Goal: Navigation & Orientation: Find specific page/section

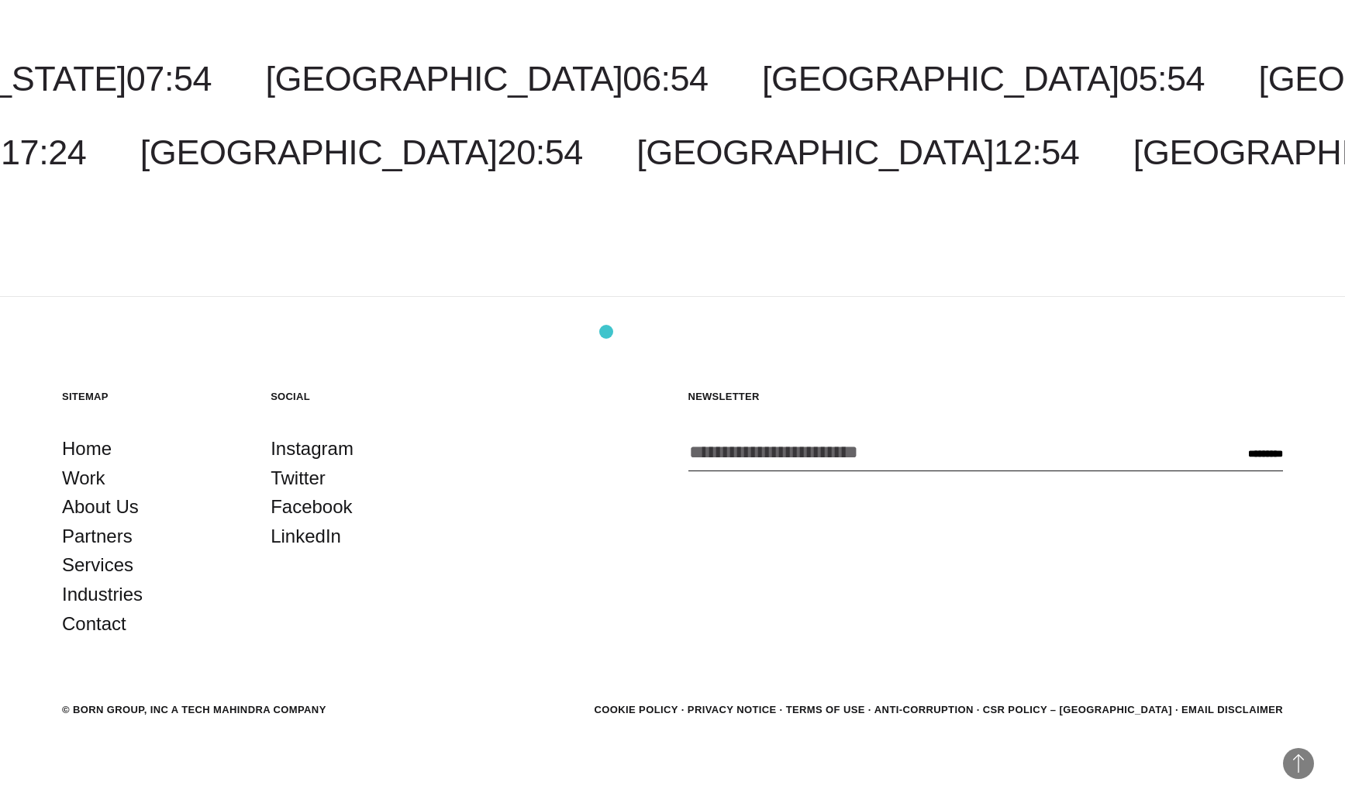
scroll to position [5402, 0]
click at [88, 478] on link "Work" at bounding box center [83, 478] width 43 height 29
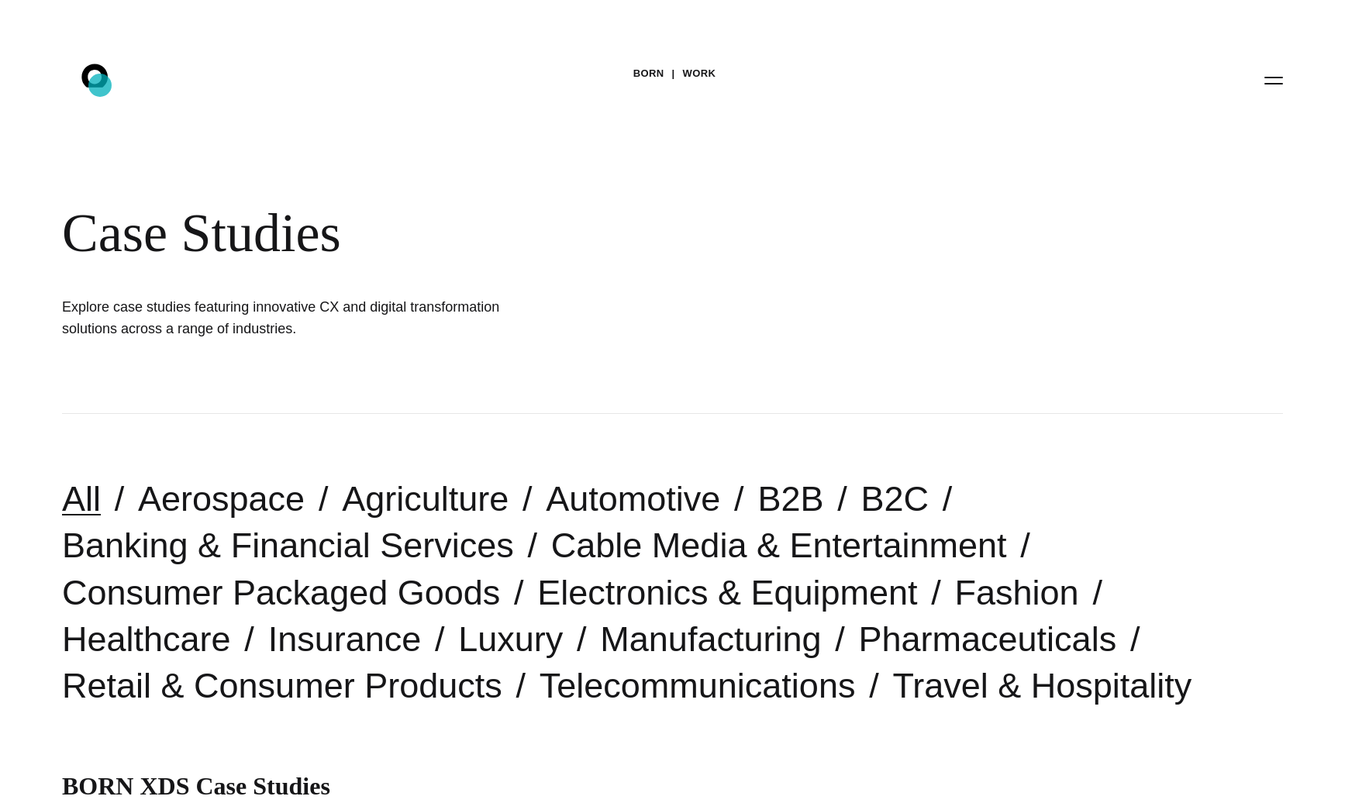
click at [100, 85] on icon at bounding box center [94, 75] width 26 height 23
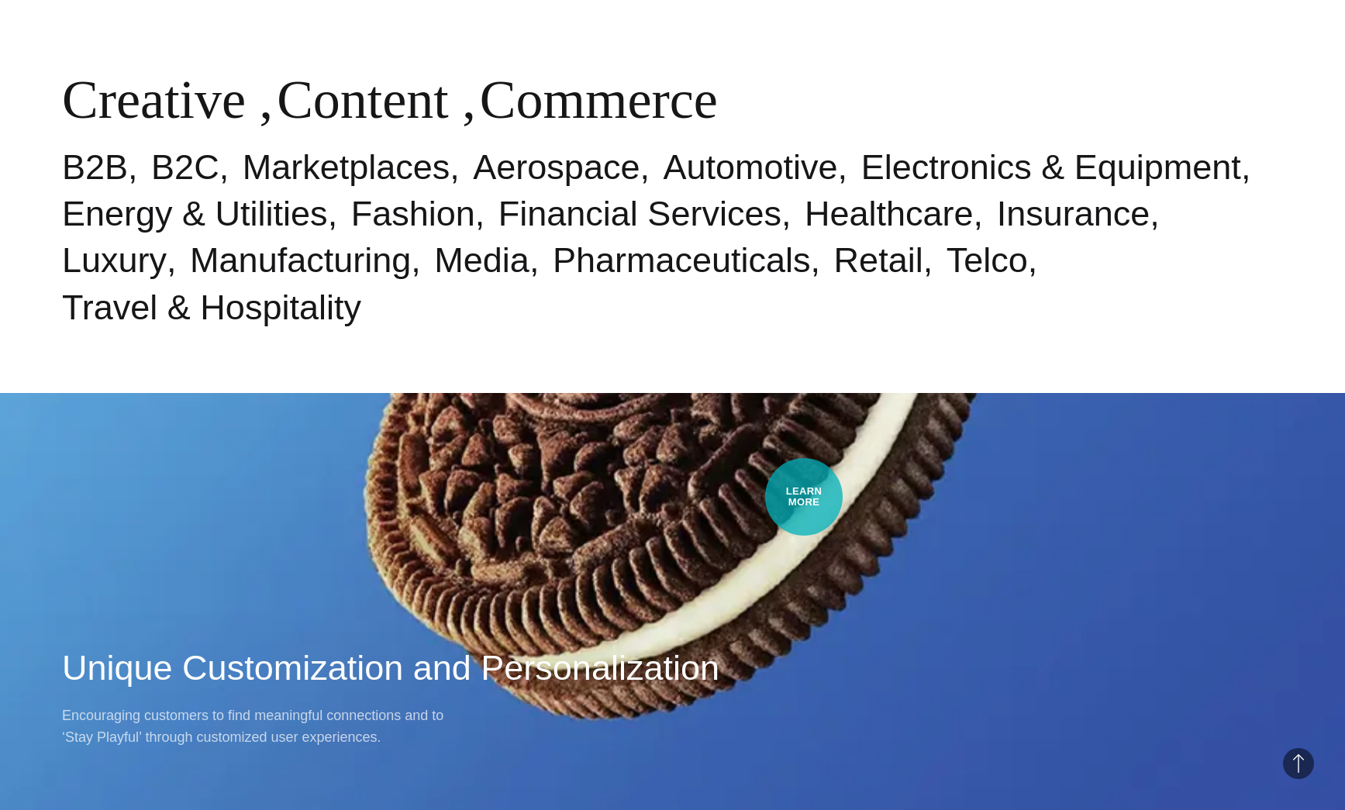
scroll to position [1234, 0]
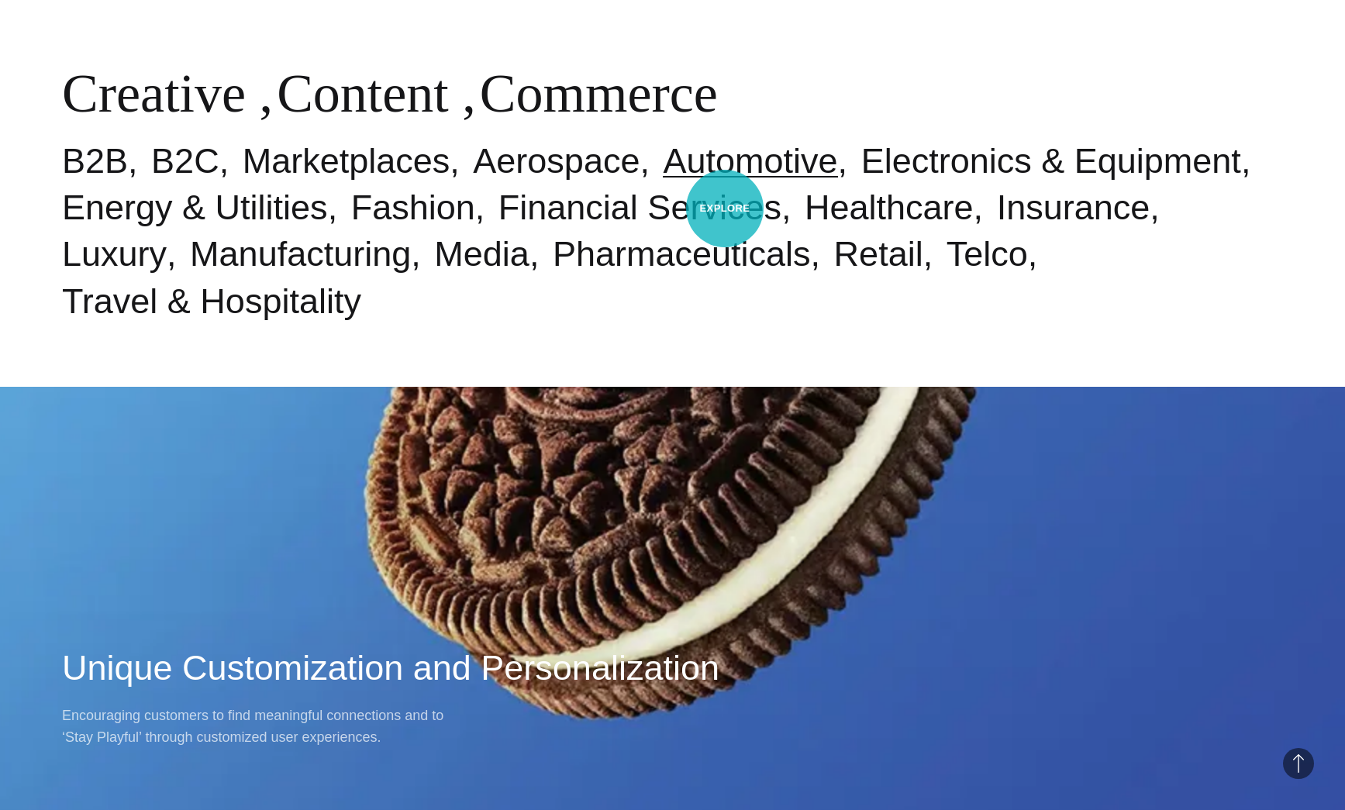
click at [725, 181] on link "Automotive" at bounding box center [750, 161] width 174 height 40
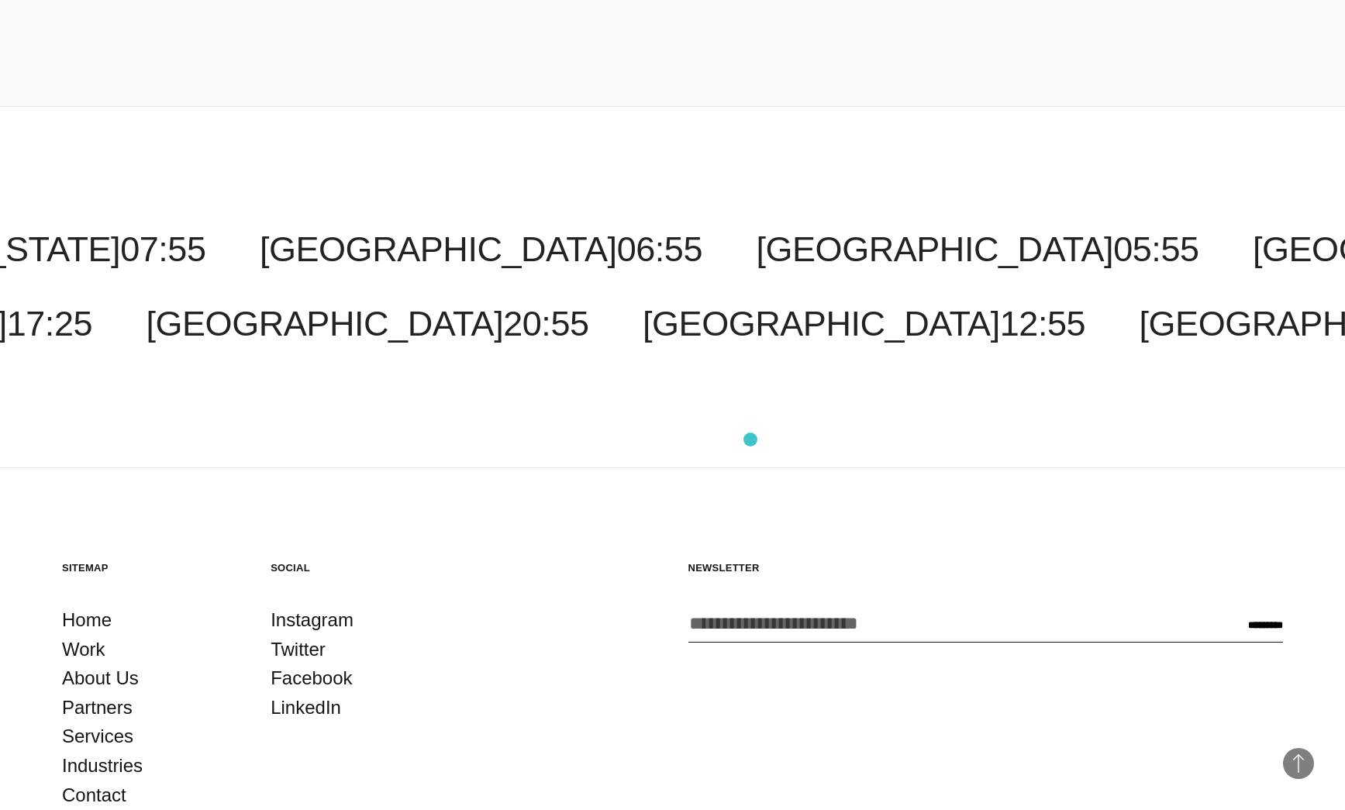
scroll to position [5000, 0]
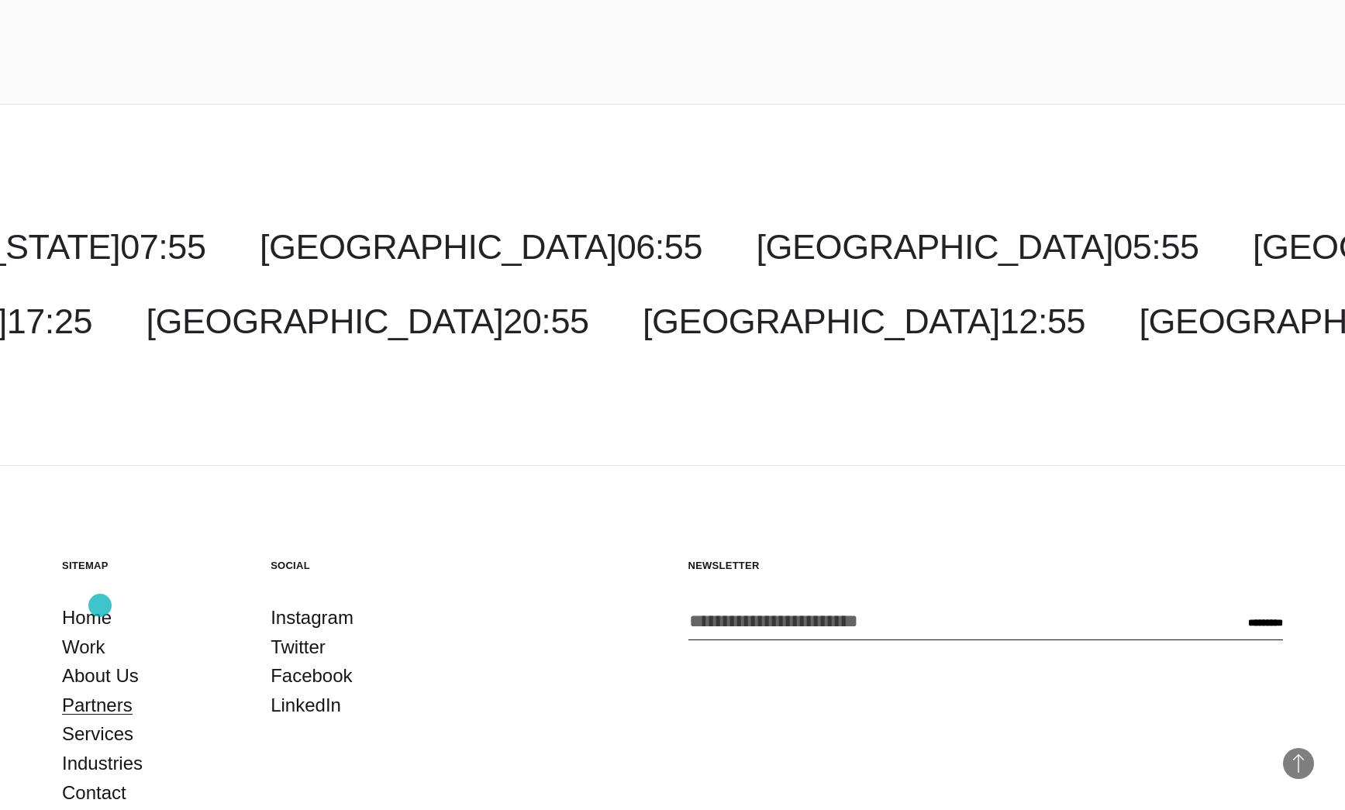
click at [100, 691] on link "Partners" at bounding box center [97, 705] width 71 height 29
click at [92, 778] on link "Contact" at bounding box center [94, 792] width 64 height 29
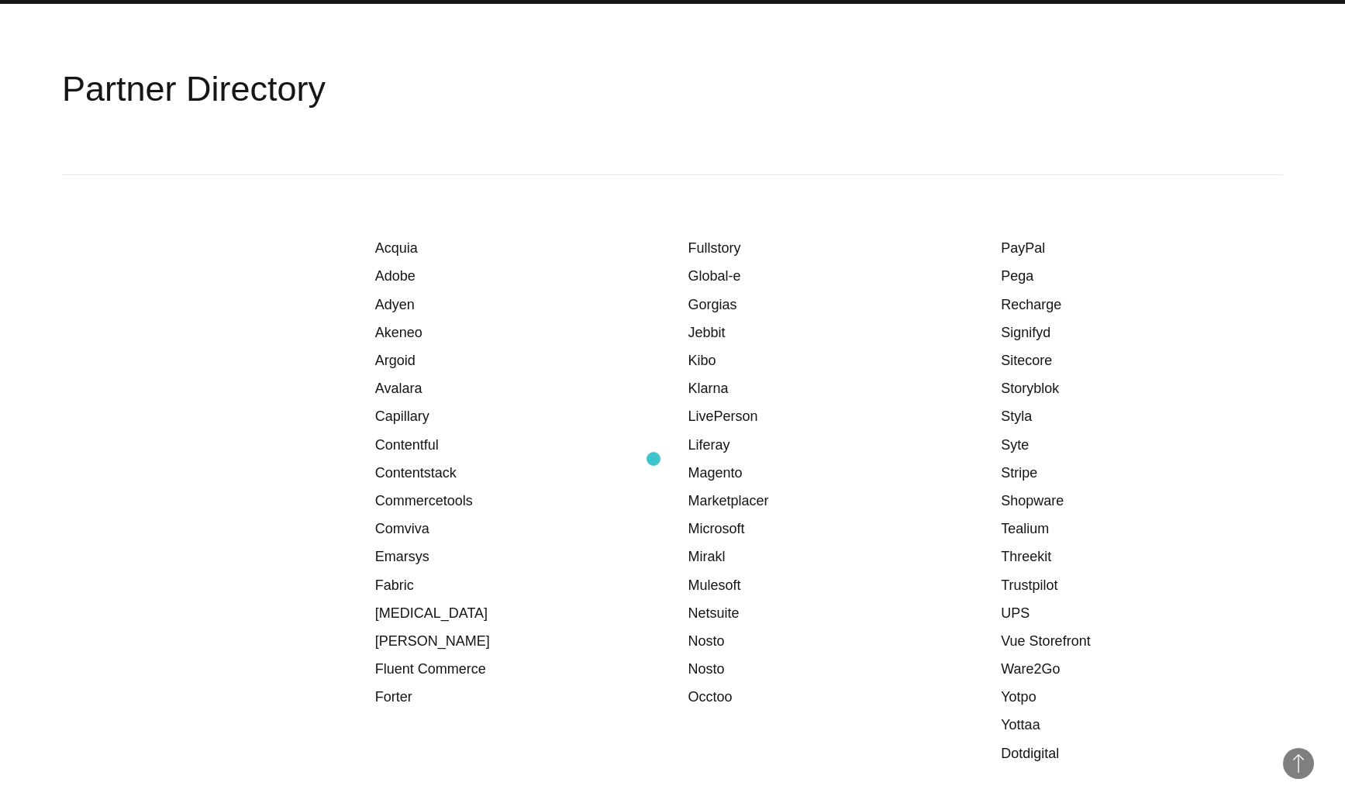
scroll to position [1838, 0]
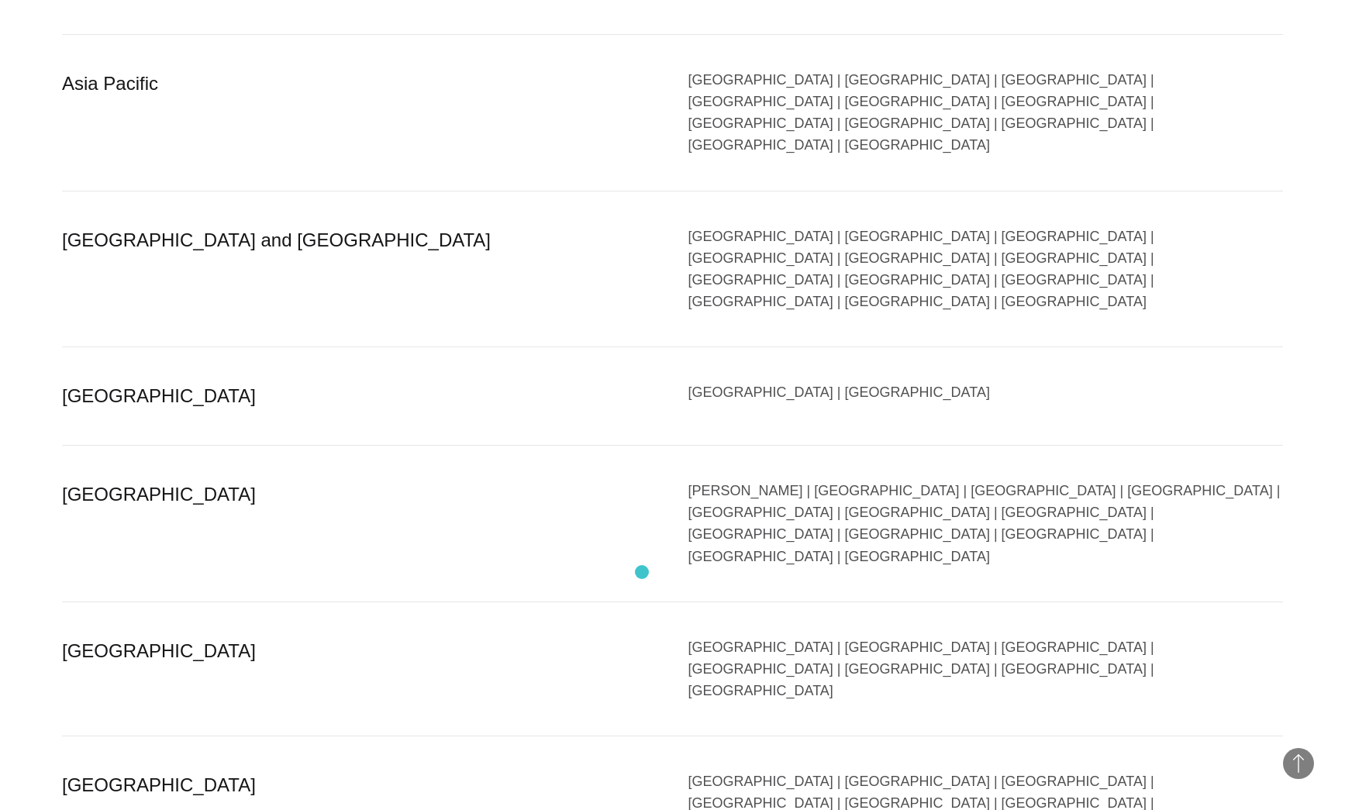
scroll to position [2953, 0]
click at [925, 637] on div "[GEOGRAPHIC_DATA] | [GEOGRAPHIC_DATA] | [GEOGRAPHIC_DATA] | [GEOGRAPHIC_DATA] |…" at bounding box center [986, 670] width 595 height 66
click at [920, 637] on div "[GEOGRAPHIC_DATA] | [GEOGRAPHIC_DATA] | [GEOGRAPHIC_DATA] | [GEOGRAPHIC_DATA] |…" at bounding box center [986, 670] width 595 height 66
